Goal: Find specific page/section: Find specific page/section

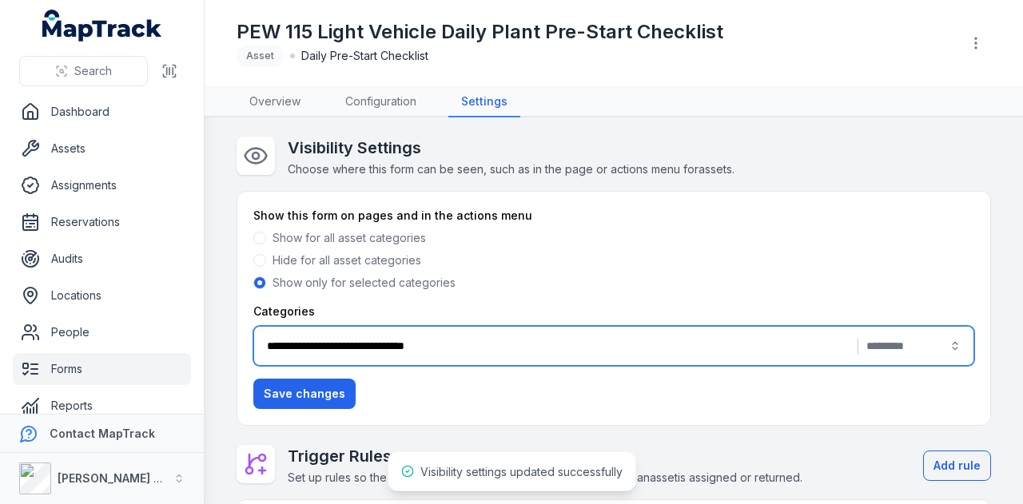
scroll to position [8, 0]
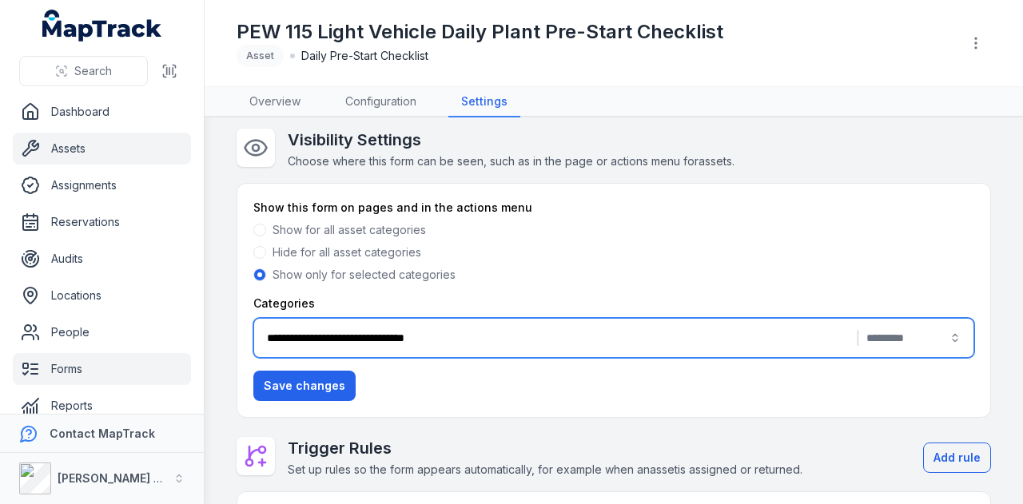
click at [117, 146] on link "Assets" at bounding box center [102, 149] width 178 height 32
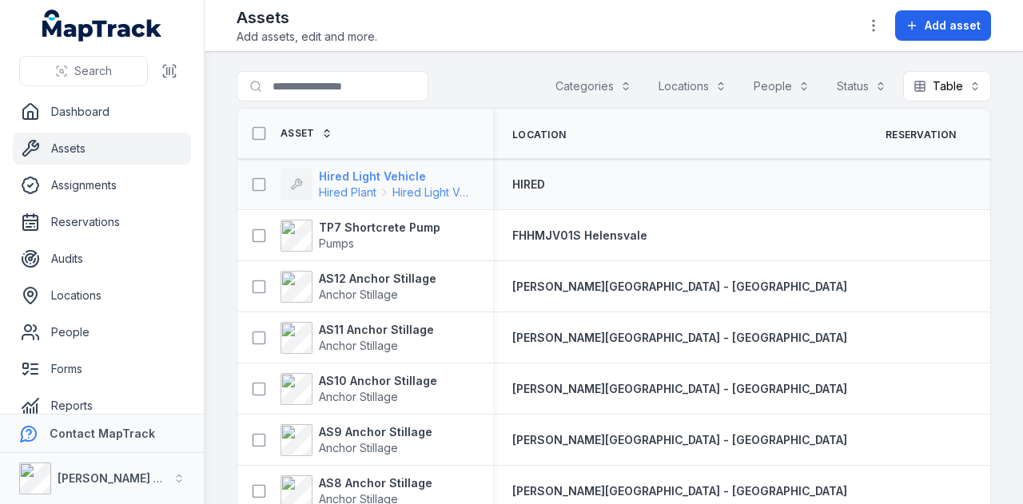
click at [362, 173] on strong "Hired Light Vehicle" at bounding box center [396, 177] width 155 height 16
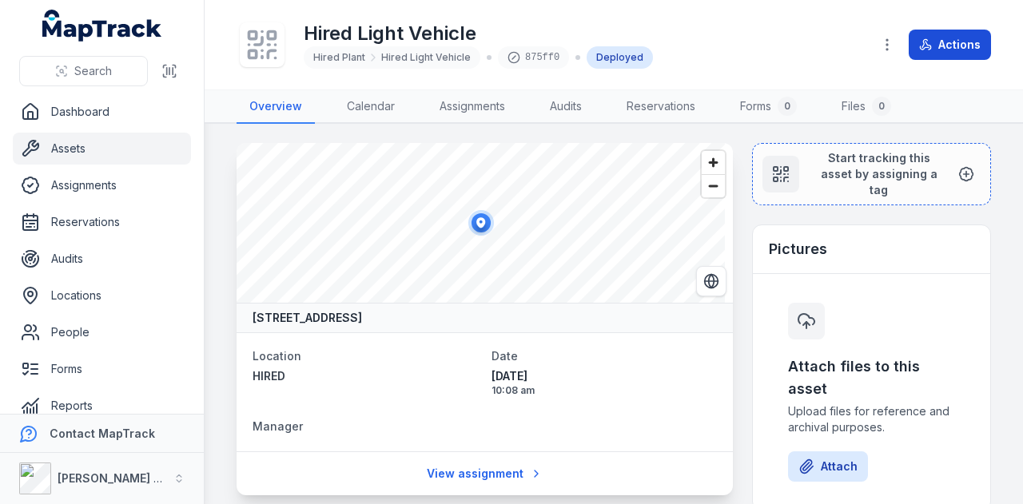
click at [954, 42] on button "Actions" at bounding box center [950, 45] width 82 height 30
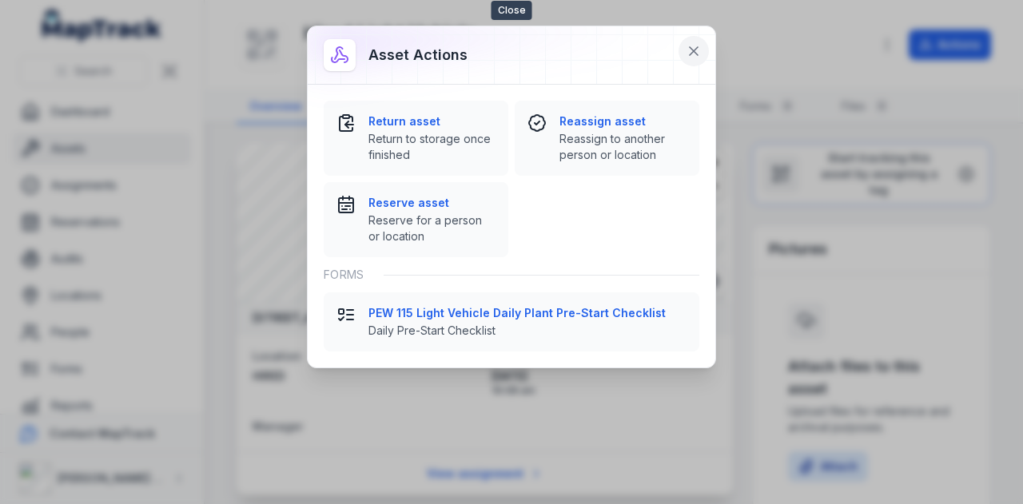
click at [697, 52] on icon at bounding box center [694, 51] width 16 height 16
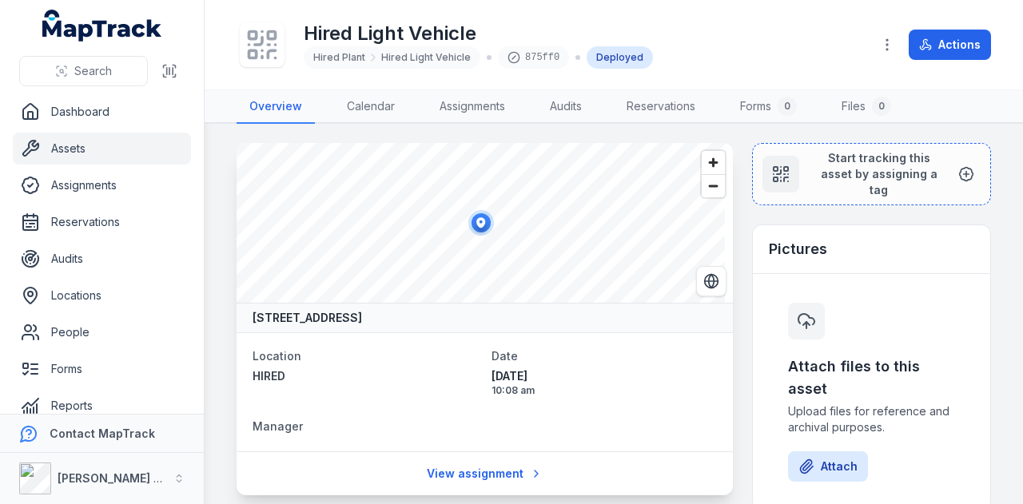
click at [739, 30] on div "Hired Light Vehicle Hired Plant Hired Light Vehicle 875ff0 Deployed" at bounding box center [548, 44] width 623 height 51
click at [94, 153] on link "Assets" at bounding box center [102, 149] width 178 height 32
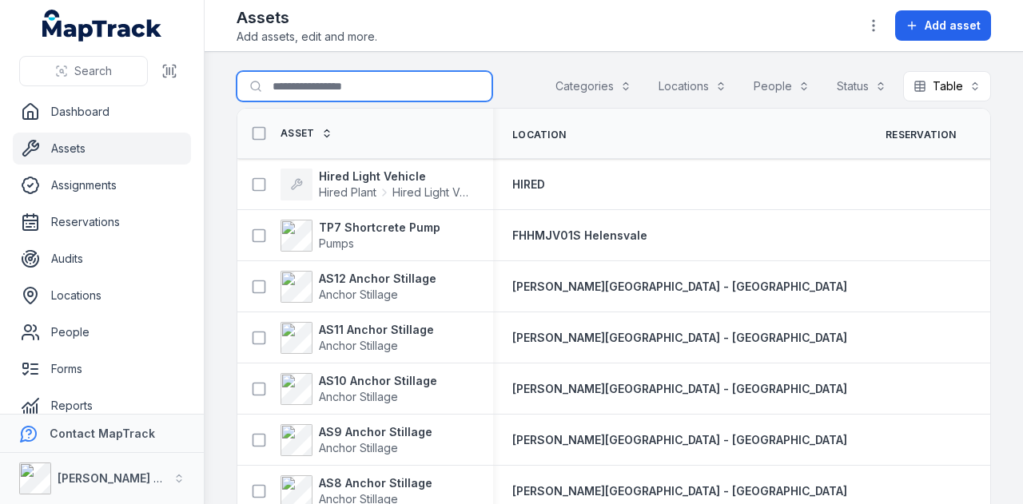
click at [341, 79] on input "Search for assets" at bounding box center [365, 86] width 256 height 30
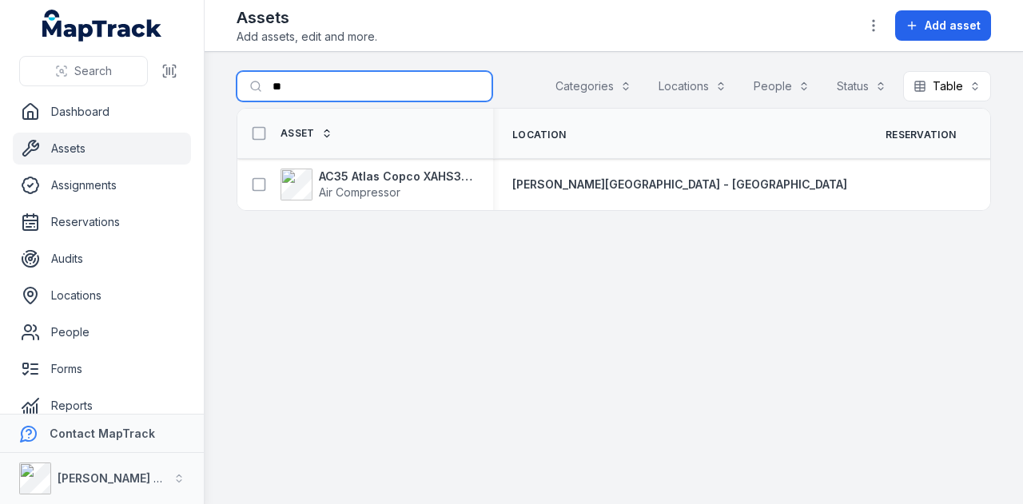
type input "*"
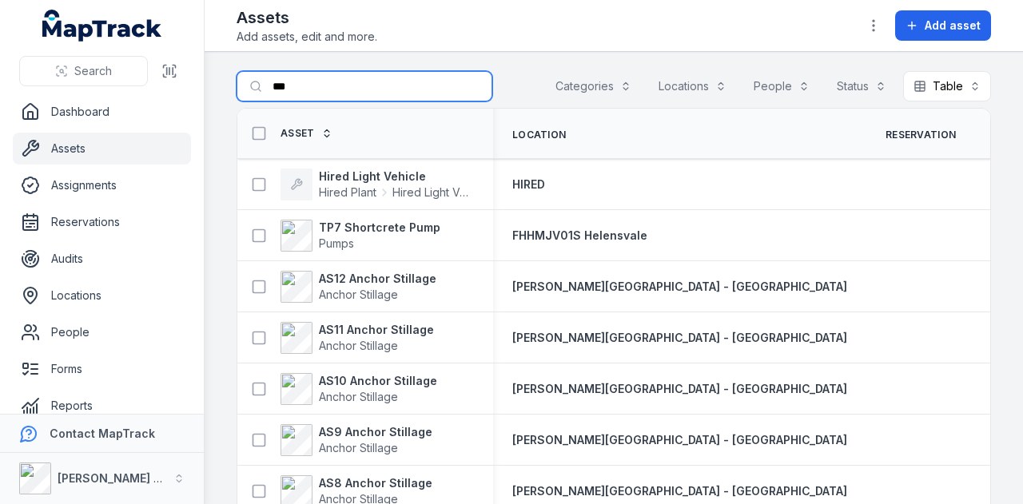
type input "***"
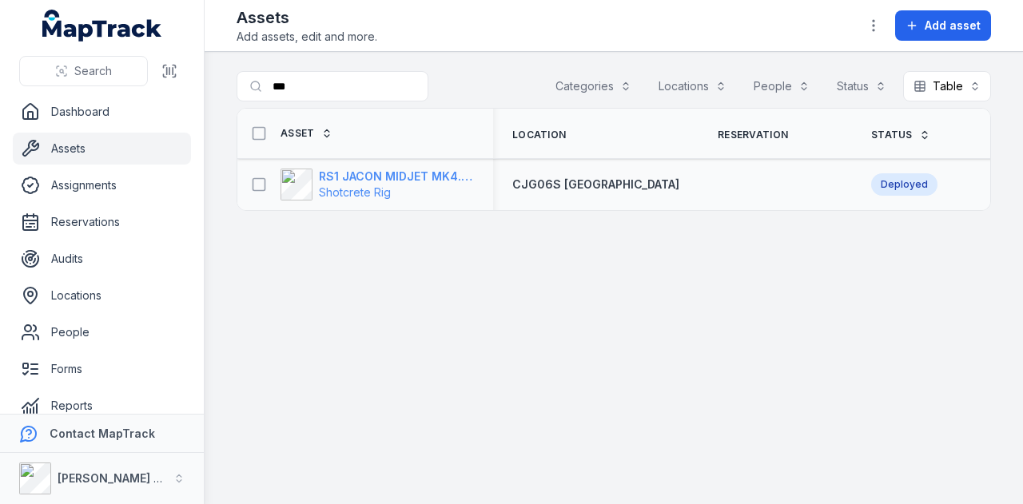
click at [362, 169] on strong "RS1 JACON MIDJET MK4.5 Shot Crete Spray Pump" at bounding box center [396, 177] width 155 height 16
